Goal: Transaction & Acquisition: Purchase product/service

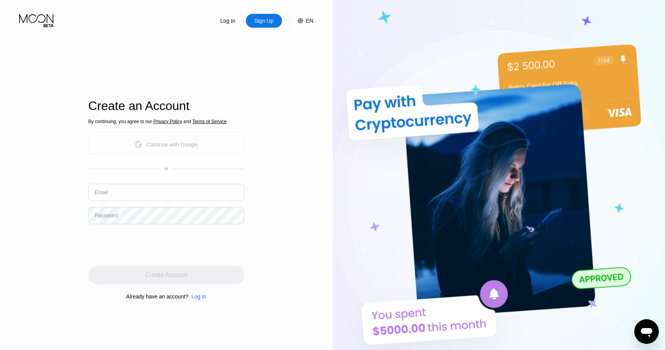
click at [152, 144] on div "Continue with Google" at bounding box center [171, 144] width 51 height 6
click at [149, 144] on div "Continue with Google" at bounding box center [171, 144] width 51 height 6
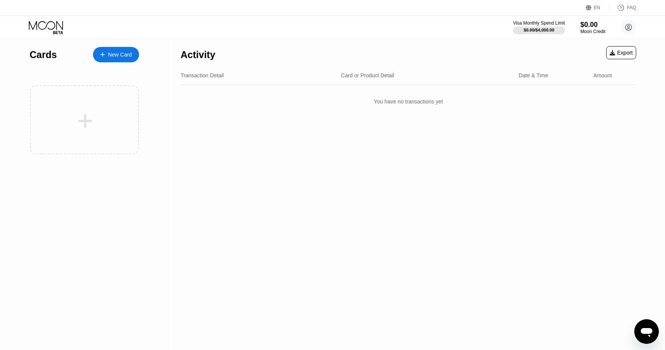
click at [76, 143] on div at bounding box center [84, 119] width 109 height 69
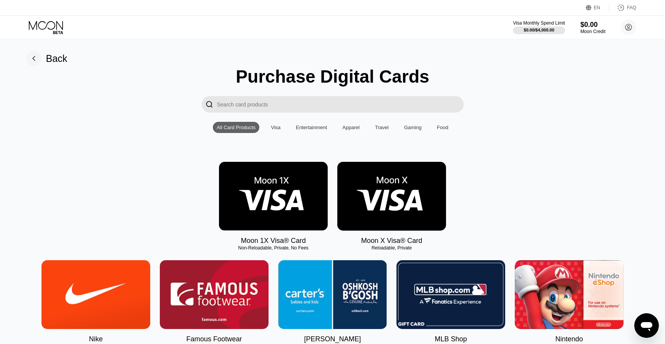
click at [290, 100] on input "Search card products" at bounding box center [340, 104] width 247 height 17
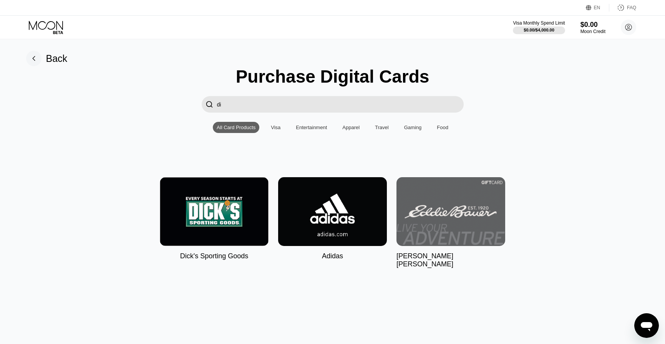
type input "d"
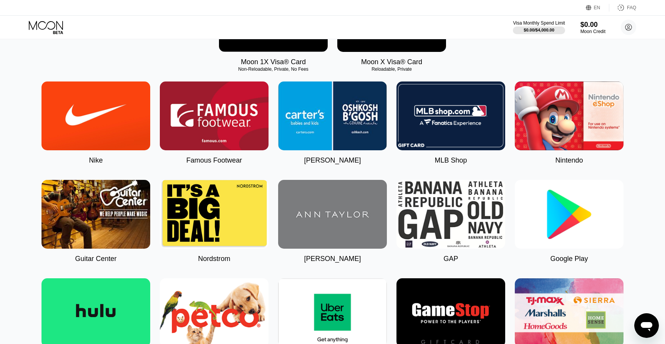
scroll to position [192, 0]
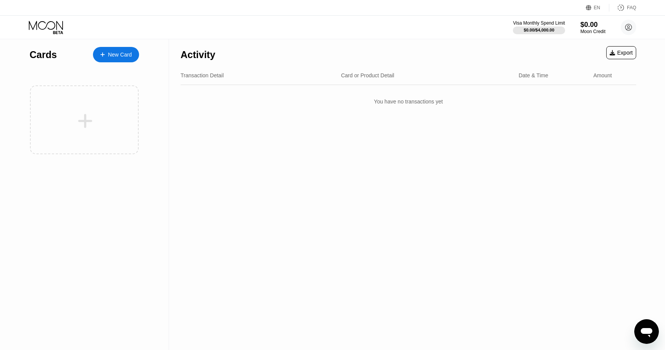
click at [542, 29] on div "$0.00 / $4,000.00" at bounding box center [539, 30] width 31 height 5
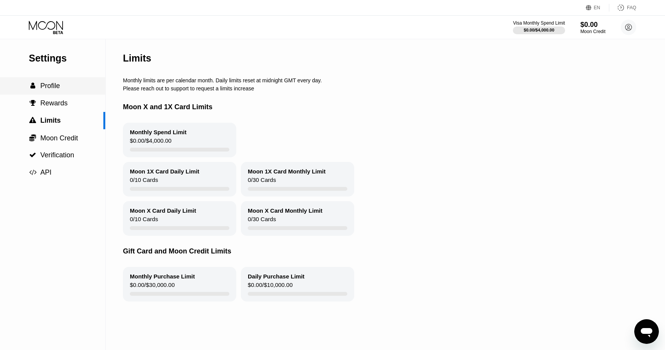
click at [73, 89] on div " Profile" at bounding box center [52, 86] width 105 height 8
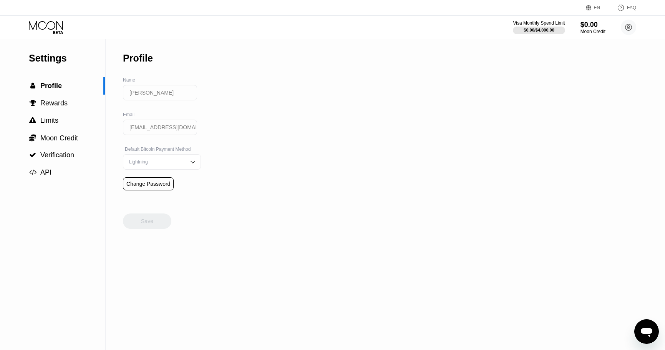
click at [155, 129] on input "[EMAIL_ADDRESS][DOMAIN_NAME]" at bounding box center [160, 126] width 74 height 15
click at [159, 164] on div "Lightning" at bounding box center [156, 161] width 58 height 5
click at [162, 164] on div "Lightning" at bounding box center [156, 161] width 58 height 5
click at [156, 191] on div "On-Chain" at bounding box center [161, 192] width 77 height 15
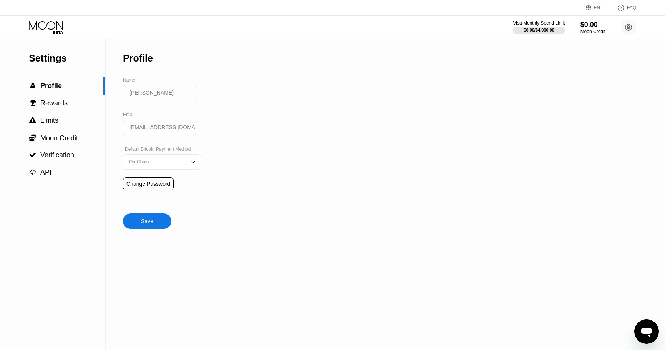
click at [159, 164] on div "On-Chain" at bounding box center [156, 161] width 58 height 5
click at [147, 180] on div "Lightning" at bounding box center [162, 176] width 70 height 5
click at [57, 101] on span "Rewards" at bounding box center [53, 103] width 27 height 8
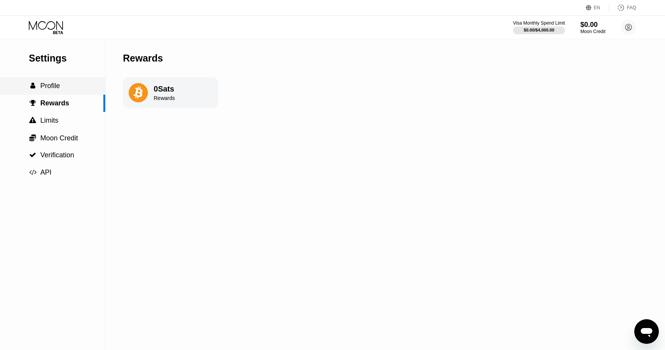
click at [64, 88] on div " Profile" at bounding box center [52, 86] width 105 height 8
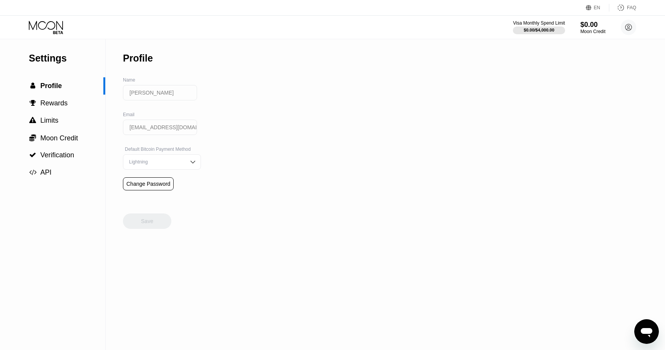
click at [60, 23] on icon at bounding box center [47, 27] width 36 height 13
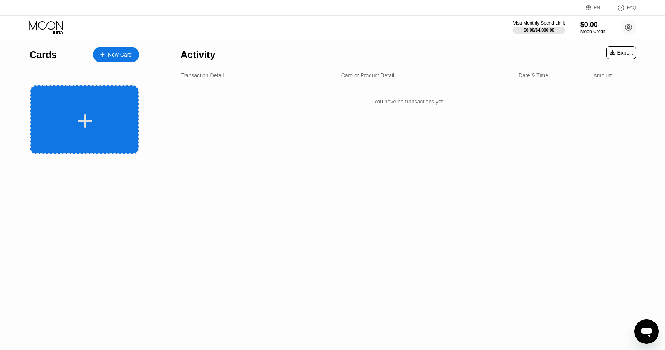
click at [103, 98] on div at bounding box center [84, 119] width 109 height 69
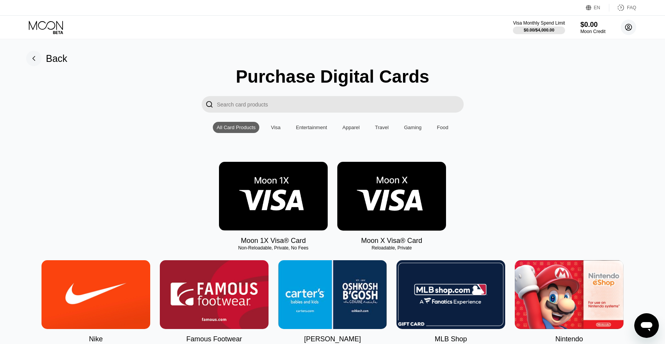
click at [628, 22] on circle at bounding box center [628, 27] width 15 height 15
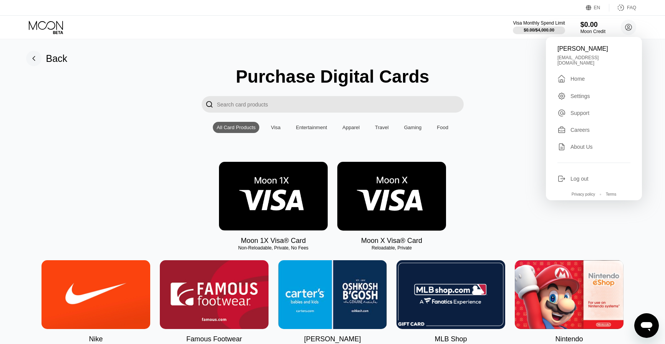
click at [588, 97] on div "orin heoonlime@gmail.com  Home Settings Support Careers About Us Log out Priva…" at bounding box center [594, 118] width 96 height 163
click at [586, 95] on div "Settings" at bounding box center [580, 96] width 20 height 6
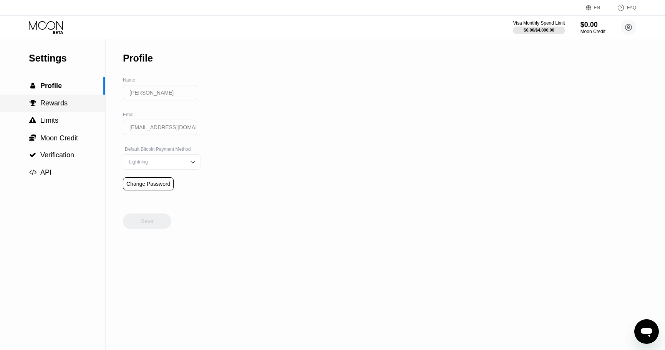
click at [60, 103] on span "Rewards" at bounding box center [53, 103] width 27 height 8
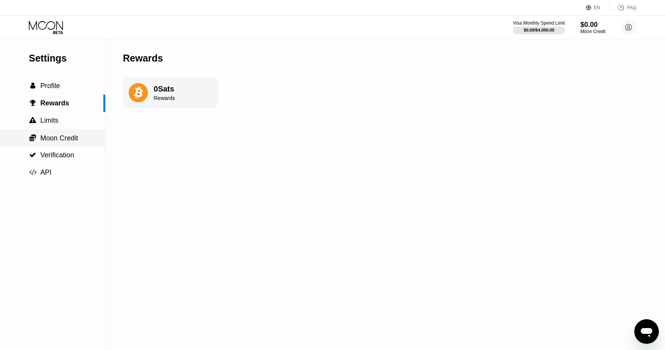
click at [62, 138] on span "Moon Credit" at bounding box center [59, 138] width 38 height 8
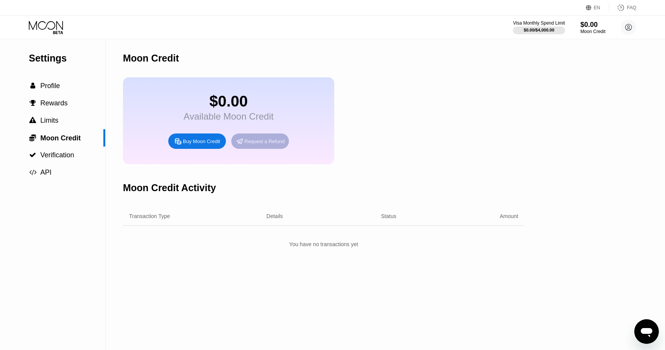
click at [252, 144] on div "Request a Refund" at bounding box center [264, 141] width 40 height 7
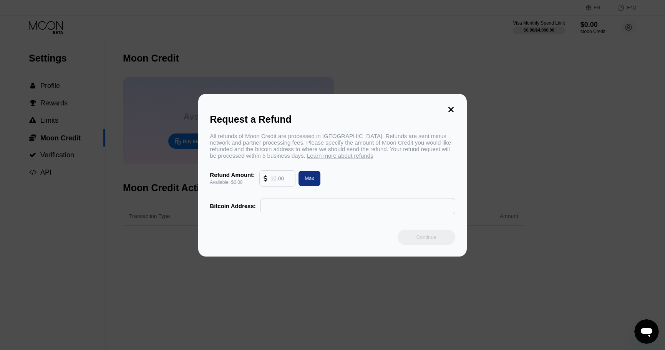
click at [449, 105] on icon at bounding box center [451, 109] width 8 height 8
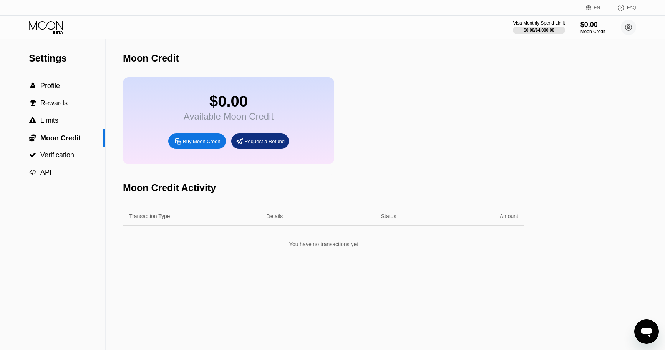
click at [191, 144] on div "Buy Moon Credit" at bounding box center [201, 141] width 37 height 7
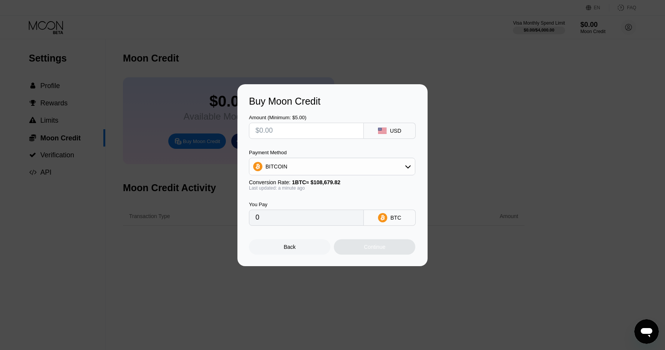
click at [281, 133] on input "text" at bounding box center [306, 130] width 102 height 15
click at [392, 162] on div "BITCOIN" at bounding box center [332, 166] width 166 height 15
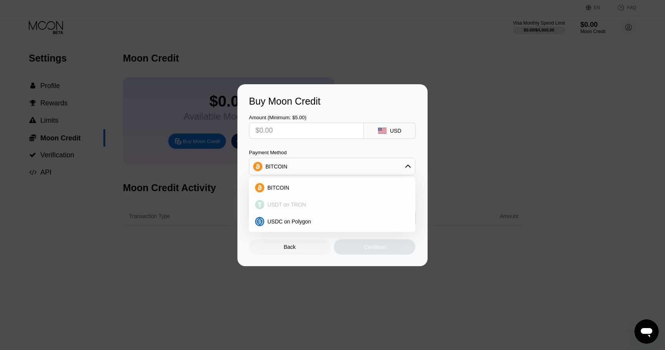
click at [314, 206] on div "USDT on TRON" at bounding box center [336, 204] width 145 height 6
type input "0.00"
click at [312, 223] on div "USDC on Polygon" at bounding box center [336, 221] width 145 height 6
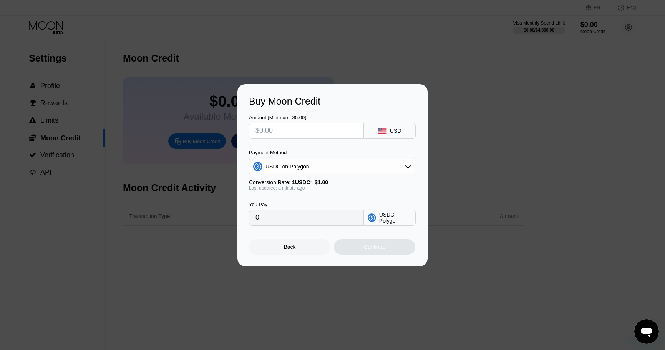
click at [330, 173] on div "USDC on Polygon" at bounding box center [332, 166] width 166 height 15
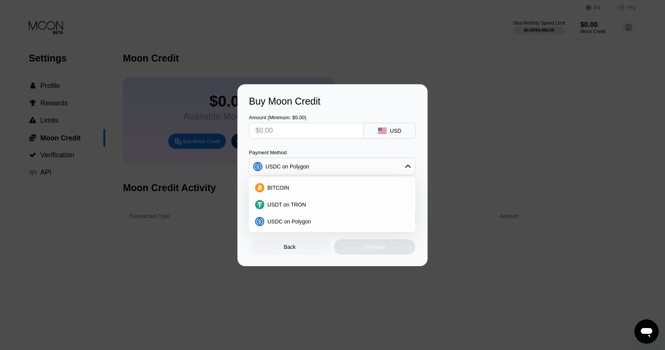
click at [330, 173] on div "USDC on Polygon" at bounding box center [332, 166] width 166 height 15
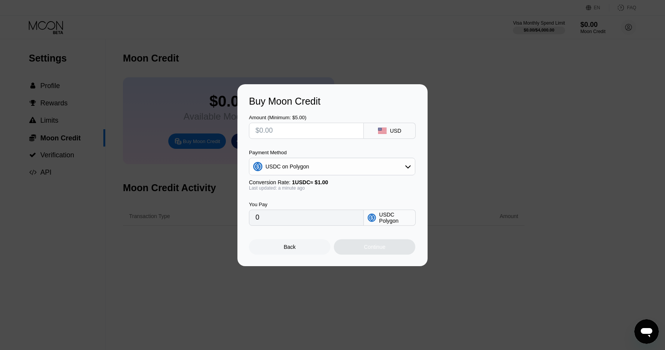
click at [400, 222] on div "USDC Polygon" at bounding box center [395, 217] width 32 height 12
click at [394, 160] on div "USDC on Polygon" at bounding box center [332, 166] width 166 height 15
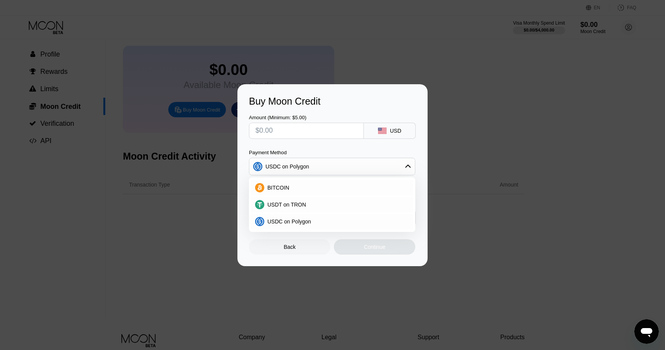
scroll to position [77, 0]
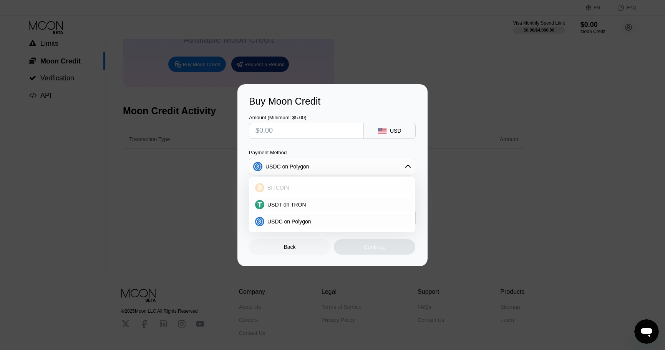
click at [357, 185] on div "BITCOIN" at bounding box center [336, 187] width 145 height 6
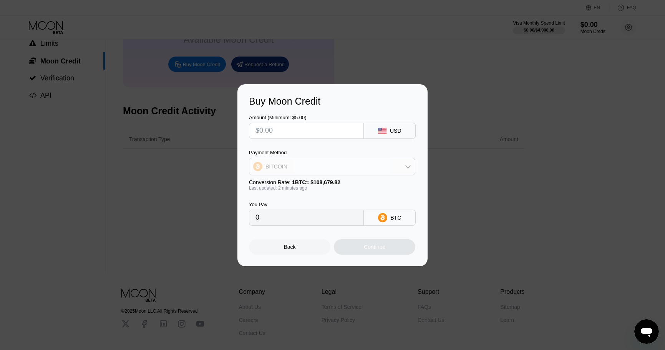
click at [368, 164] on div "BITCOIN" at bounding box center [332, 166] width 166 height 15
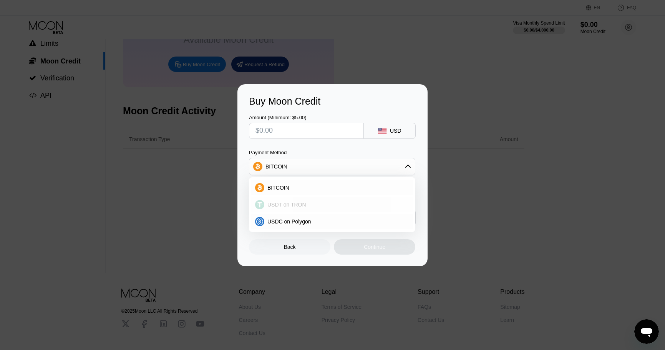
click at [332, 212] on div "USDT on TRON" at bounding box center [332, 204] width 162 height 15
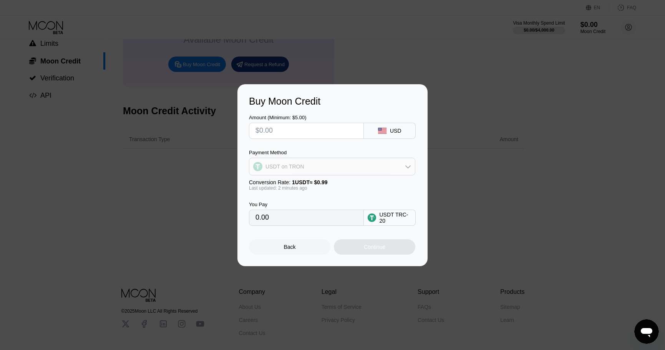
click at [336, 173] on div "USDT on TRON" at bounding box center [332, 166] width 166 height 15
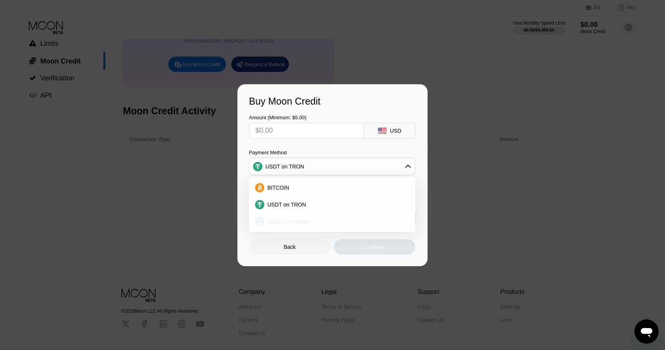
click at [317, 216] on div "USDC on Polygon" at bounding box center [332, 221] width 162 height 15
type input "0"
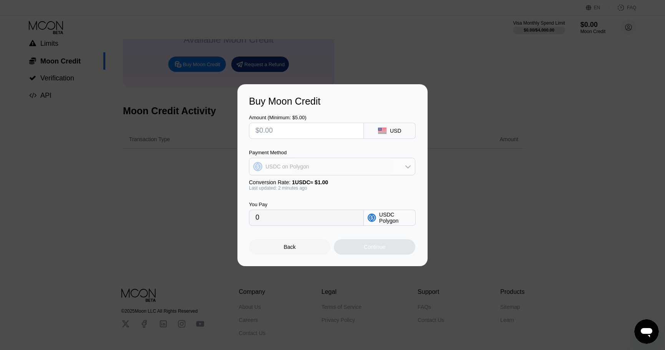
click at [328, 172] on div "USDC on Polygon" at bounding box center [332, 166] width 166 height 15
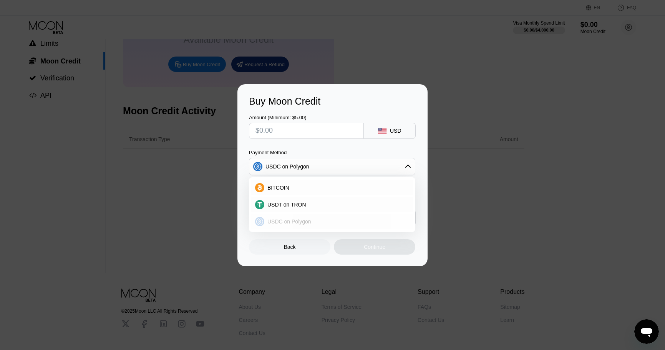
click at [310, 217] on div "USDC on Polygon" at bounding box center [332, 221] width 162 height 15
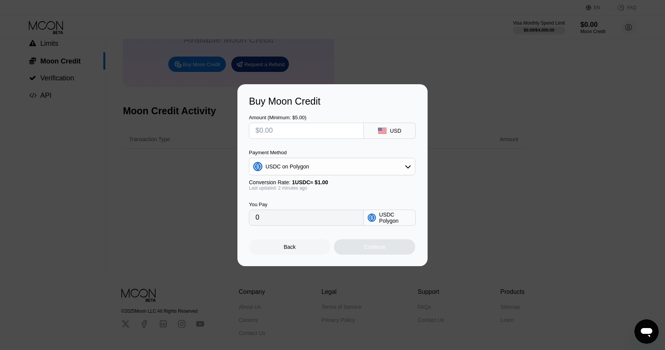
click at [204, 157] on div "Buy Moon Credit Amount (Minimum: $5.00) USD Payment Method USDC on Polygon Conv…" at bounding box center [332, 175] width 665 height 182
click at [293, 250] on div "Back" at bounding box center [290, 247] width 12 height 6
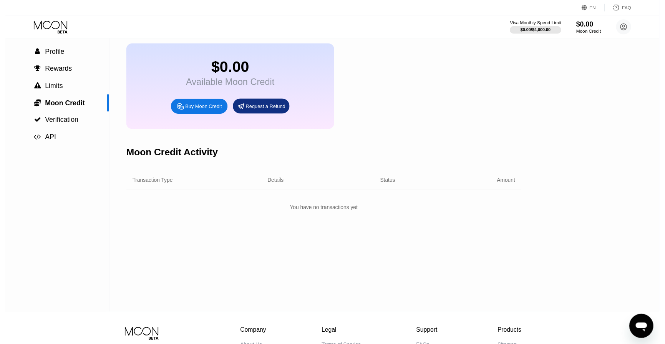
scroll to position [0, 0]
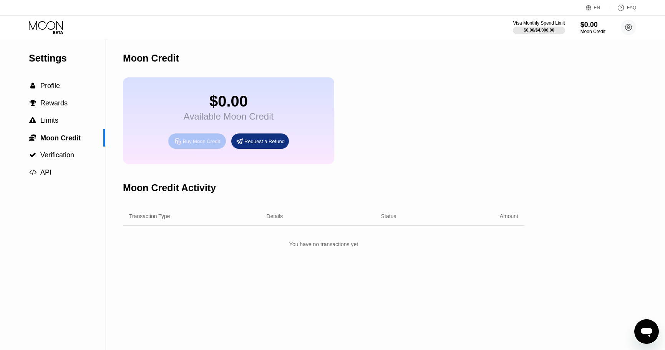
click at [206, 144] on div "Buy Moon Credit" at bounding box center [201, 141] width 37 height 7
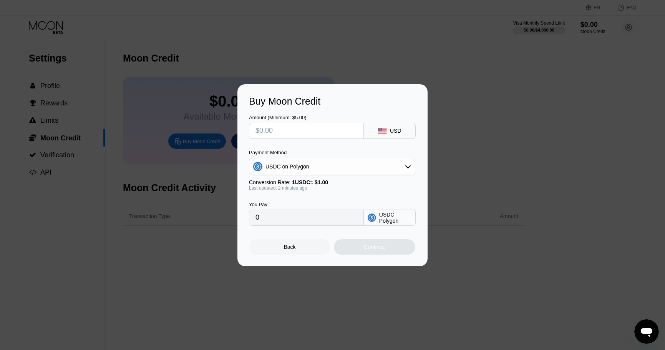
click at [362, 167] on div "USDC on Polygon" at bounding box center [332, 166] width 166 height 15
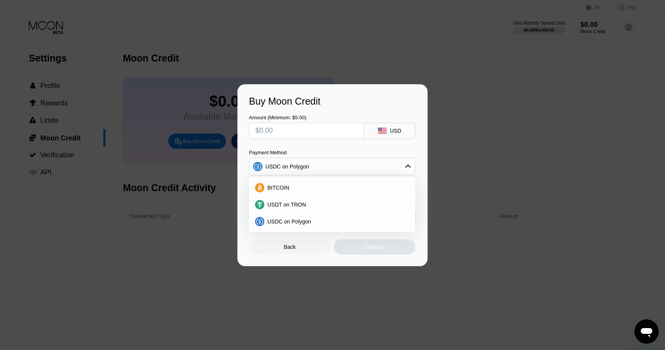
click at [362, 167] on div "USDC on Polygon" at bounding box center [332, 166] width 166 height 15
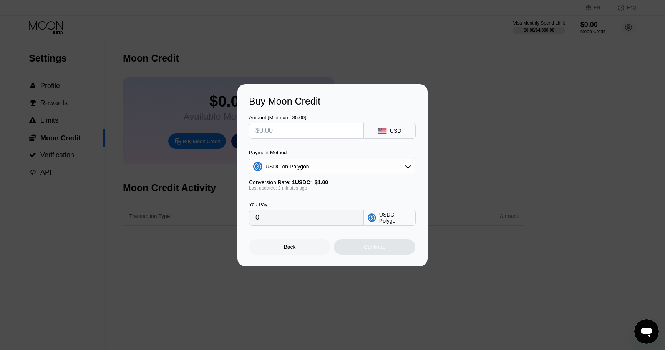
click at [125, 166] on div "Buy Moon Credit Amount (Minimum: $5.00) USD Payment Method USDC on Polygon Conv…" at bounding box center [332, 175] width 665 height 182
click at [73, 111] on div "Buy Moon Credit Amount (Minimum: $5.00) USD Payment Method USDC on Polygon Conv…" at bounding box center [332, 175] width 665 height 182
click at [275, 247] on div "Back" at bounding box center [289, 246] width 81 height 15
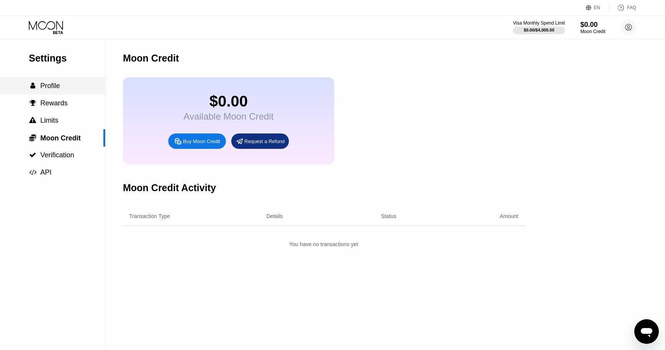
click at [42, 90] on span "Profile" at bounding box center [50, 86] width 20 height 8
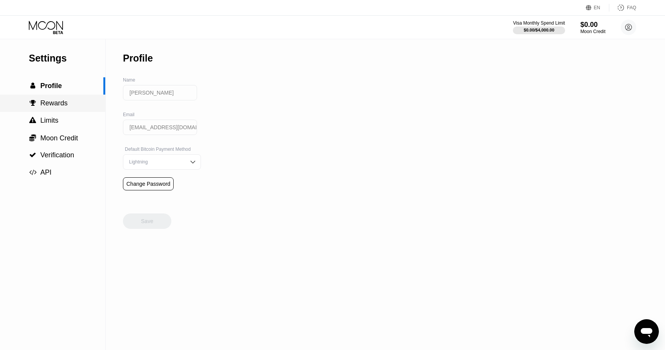
click at [46, 102] on span "Rewards" at bounding box center [53, 103] width 27 height 8
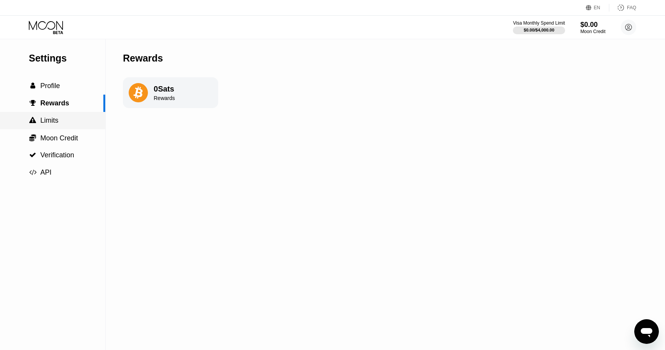
click at [52, 118] on span "Limits" at bounding box center [49, 120] width 18 height 8
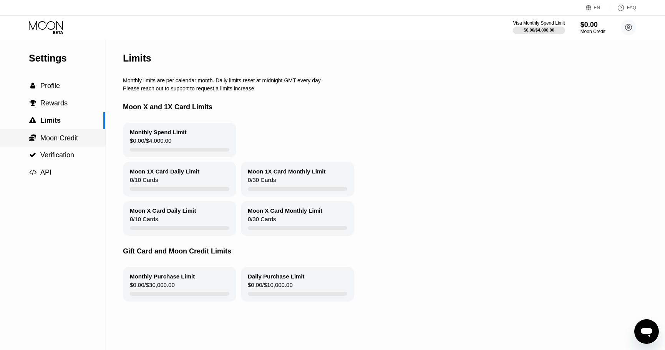
click at [60, 136] on span "Moon Credit" at bounding box center [59, 138] width 38 height 8
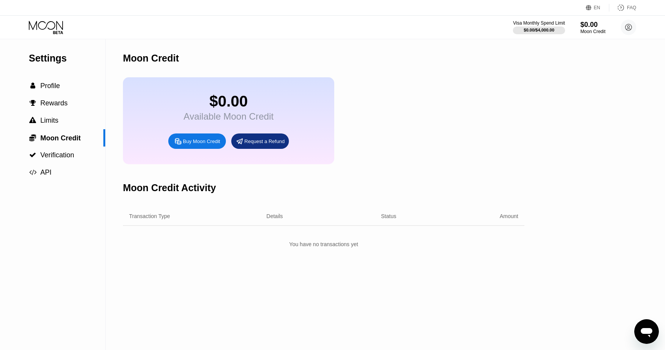
click at [49, 40] on div "Settings  Profile  Rewards  Limits  Moon Credit  Verification  API" at bounding box center [52, 110] width 105 height 142
click at [50, 25] on icon at bounding box center [47, 27] width 36 height 13
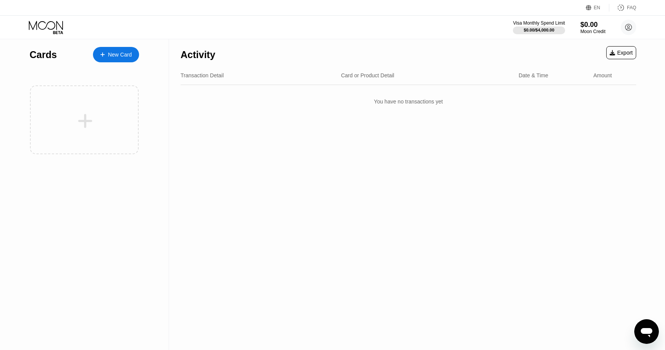
click at [402, 80] on div "Transaction Detail Card or Product Detail Date & Time Amount" at bounding box center [409, 75] width 456 height 19
drag, startPoint x: 354, startPoint y: 79, endPoint x: 378, endPoint y: 76, distance: 24.0
click at [378, 76] on div "Card or Product Detail" at bounding box center [367, 75] width 53 height 6
click at [126, 52] on div "New Card" at bounding box center [120, 54] width 24 height 7
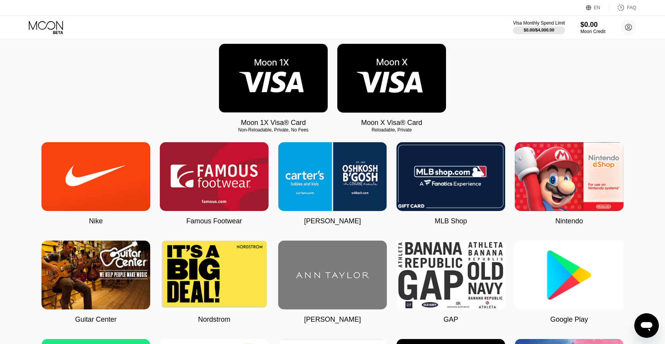
scroll to position [38, 0]
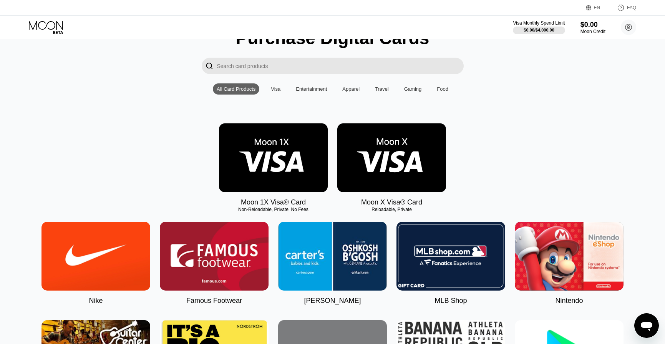
click at [295, 178] on img at bounding box center [273, 157] width 109 height 69
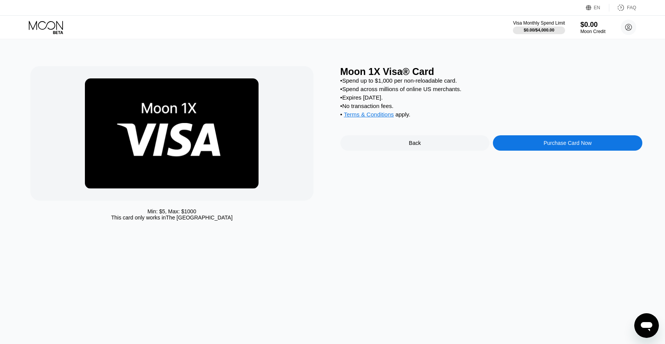
click at [404, 151] on div "Back" at bounding box center [414, 142] width 149 height 15
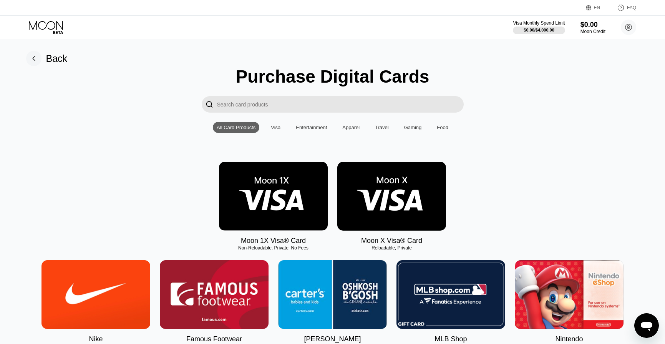
click at [315, 130] on div "Entertainment" at bounding box center [311, 127] width 31 height 6
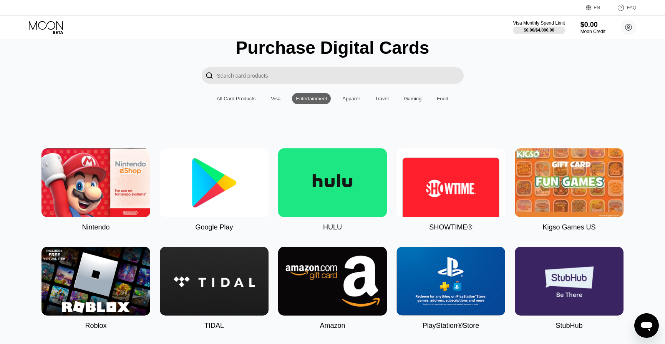
scroll to position [77, 0]
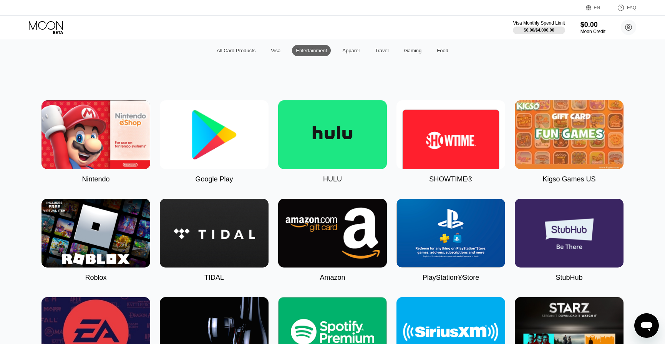
click at [274, 52] on div "Visa" at bounding box center [276, 51] width 10 height 6
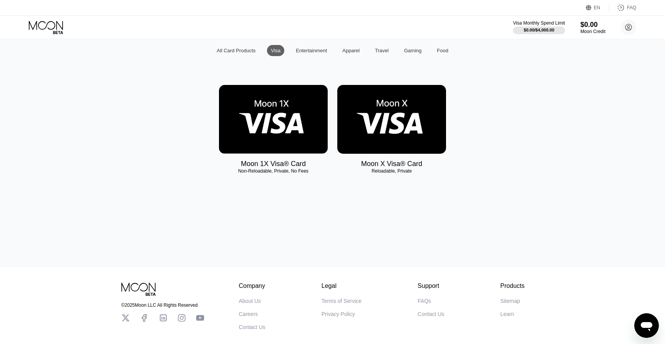
click at [302, 61] on div "Purchase Digital Cards  All Card Products Visa Entertainment Apparel Travel Ga…" at bounding box center [333, 86] width 648 height 194
click at [422, 56] on div "Gaming" at bounding box center [412, 50] width 25 height 11
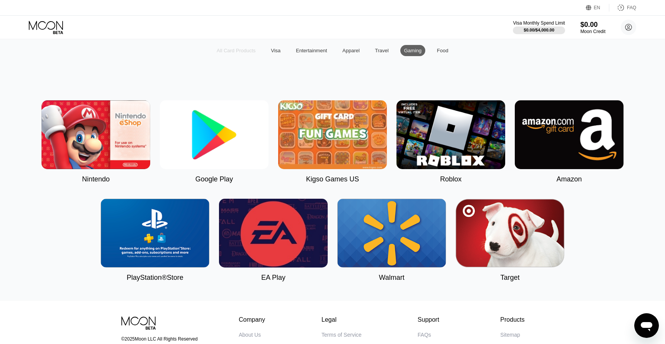
click at [225, 53] on div "All Card Products" at bounding box center [236, 51] width 39 height 6
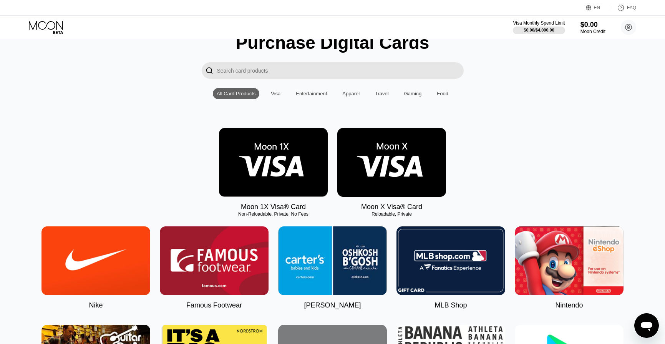
scroll to position [0, 0]
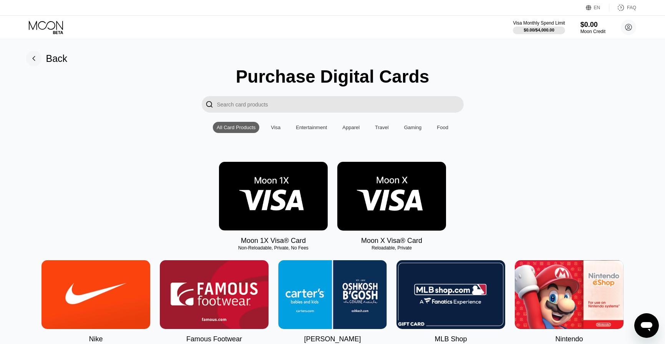
click at [269, 101] on input "Search card products" at bounding box center [340, 104] width 247 height 17
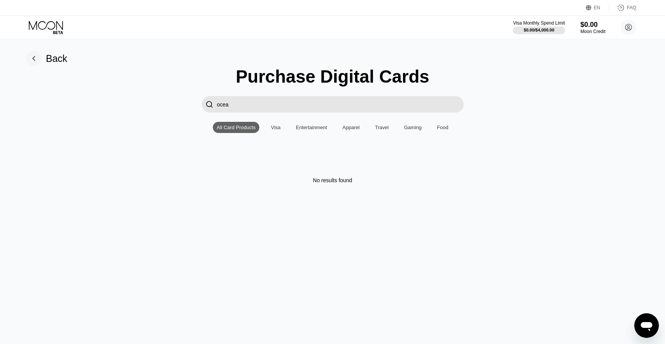
type input "ocean"
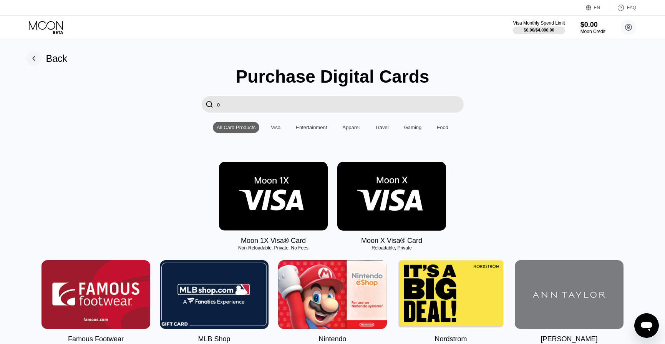
type input "oc"
